Goal: Transaction & Acquisition: Subscribe to service/newsletter

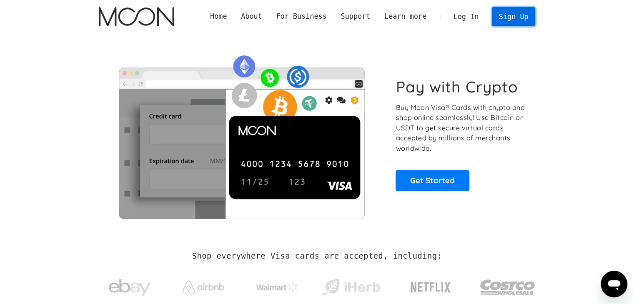
click at [509, 17] on link "Sign Up" at bounding box center [513, 16] width 43 height 19
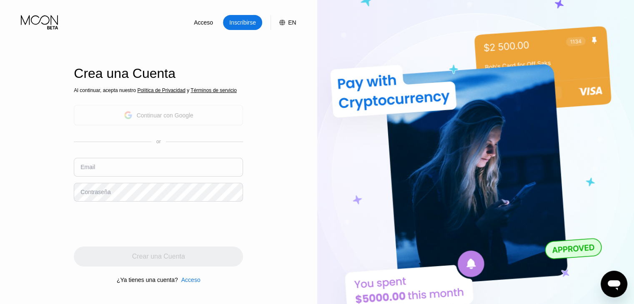
click at [175, 116] on div "Continuar con Google" at bounding box center [165, 115] width 57 height 7
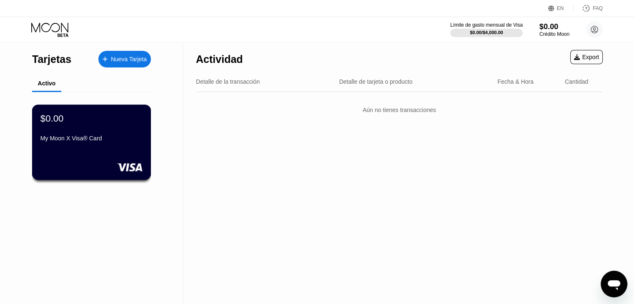
click at [98, 139] on div "My Moon X Visa® Card" at bounding box center [91, 138] width 102 height 7
